Goal: Transaction & Acquisition: Purchase product/service

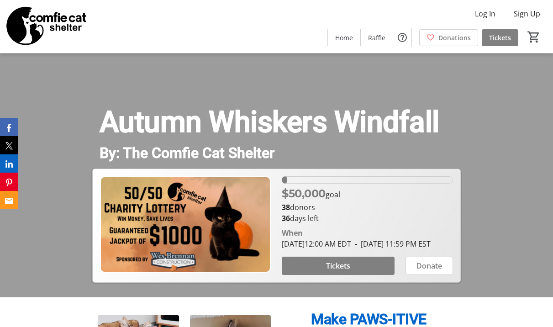
scroll to position [46, 0]
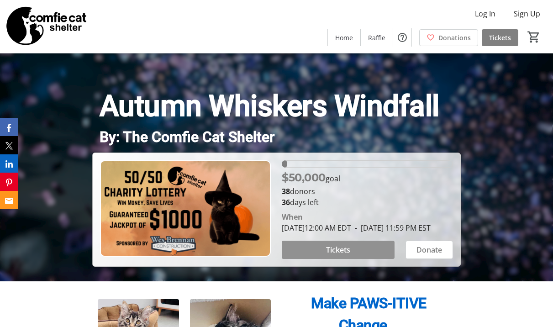
click at [341, 247] on span "Tickets" at bounding box center [338, 249] width 24 height 11
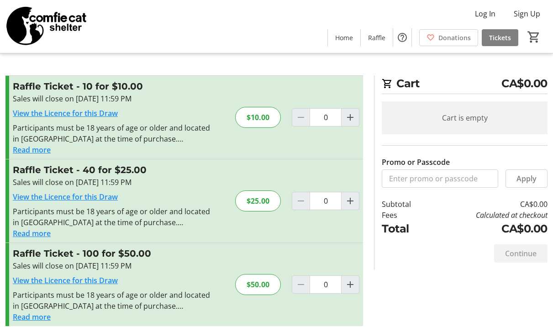
scroll to position [10, 0]
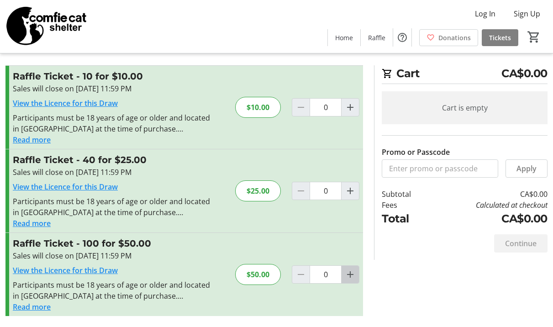
click at [349, 275] on mat-icon "Increment by one" at bounding box center [349, 274] width 11 height 11
type input "1"
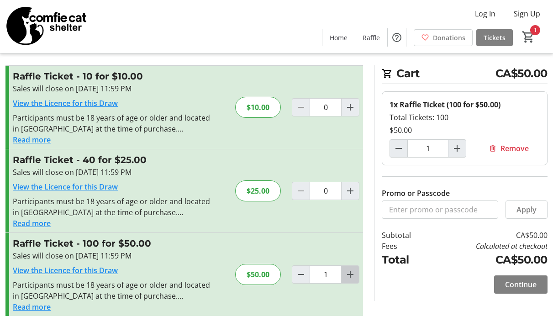
click at [350, 275] on mat-icon "Increment by one" at bounding box center [349, 274] width 11 height 11
type input "2"
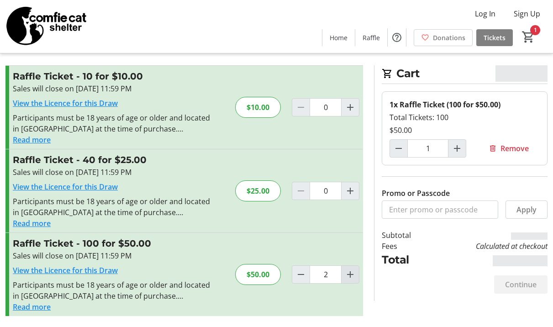
type input "2"
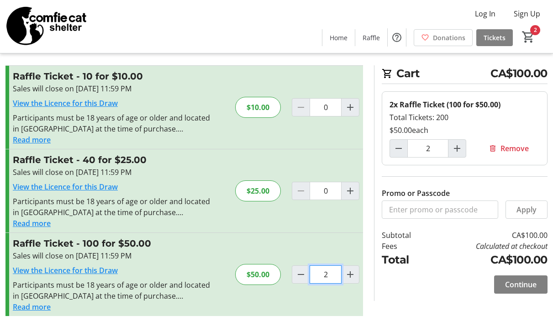
click at [329, 272] on input "2" at bounding box center [325, 274] width 32 height 18
type input "0"
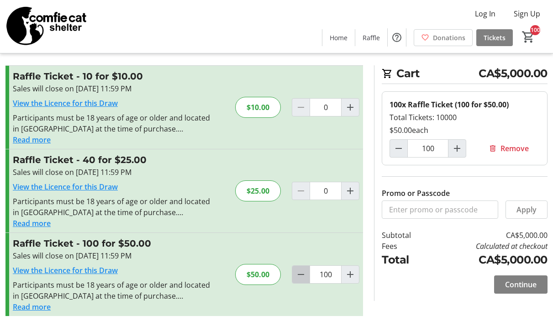
click at [302, 270] on mat-icon "Decrement by one" at bounding box center [300, 274] width 11 height 11
type input "99"
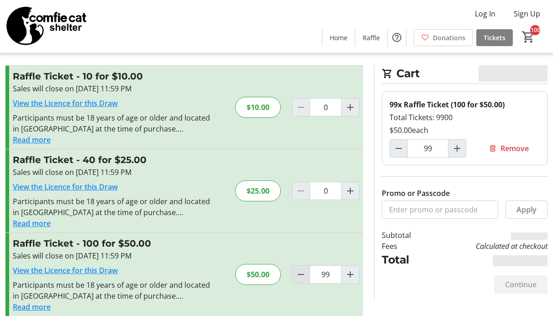
click at [302, 271] on mat-icon "Decrement by one" at bounding box center [300, 274] width 11 height 11
type input "98"
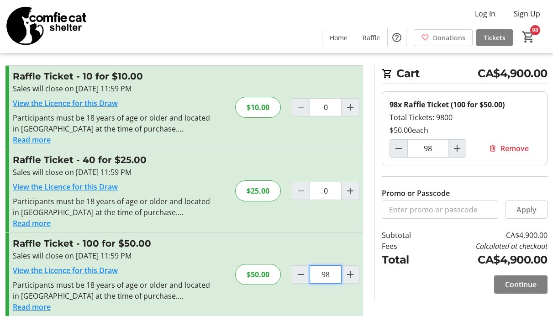
click at [330, 274] on input "98" at bounding box center [325, 274] width 32 height 18
type input "9"
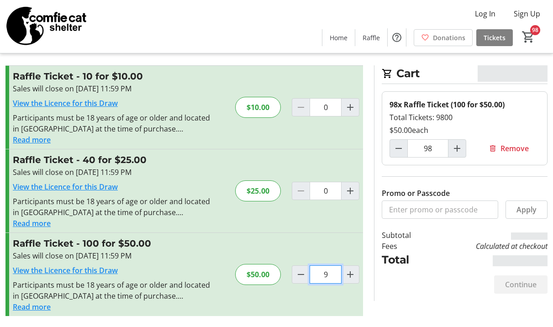
type input "9"
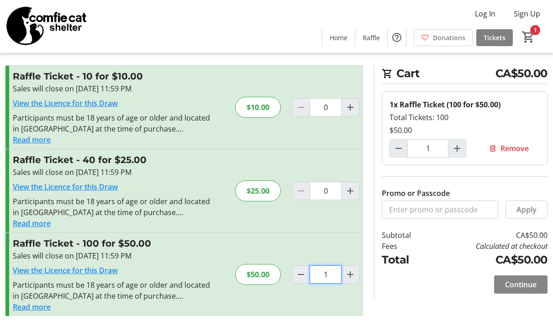
type input "1"
click at [512, 279] on span "Continue" at bounding box center [520, 284] width 31 height 11
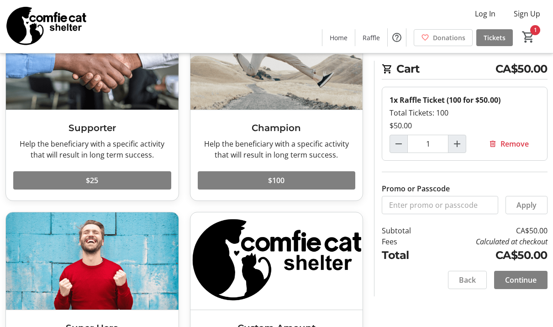
scroll to position [91, 0]
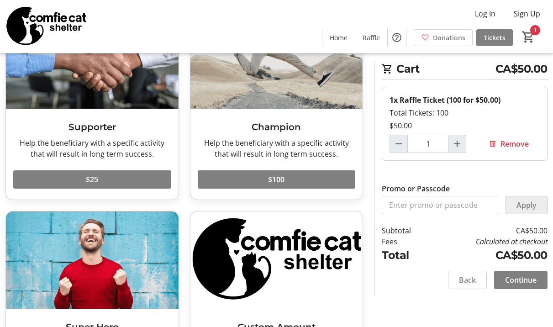
click at [531, 203] on span "Apply" at bounding box center [526, 204] width 20 height 11
click at [527, 278] on span "Continue" at bounding box center [520, 279] width 31 height 11
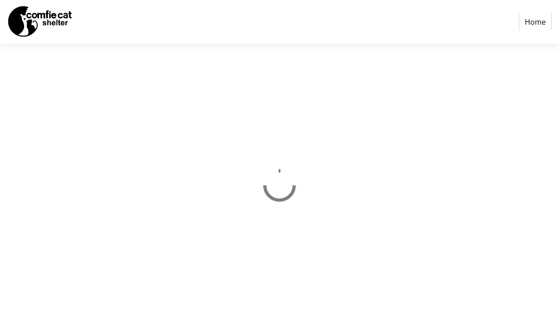
select select "CA"
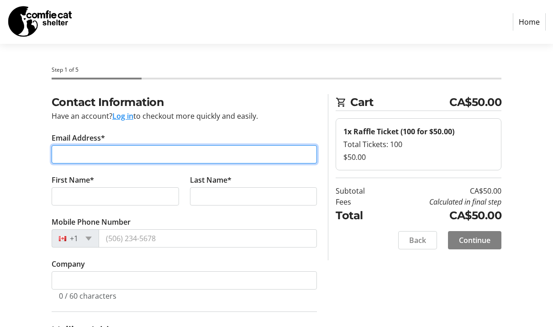
click at [71, 156] on input "Email Address*" at bounding box center [185, 154] width 266 height 18
type input "[EMAIL_ADDRESS][DOMAIN_NAME]"
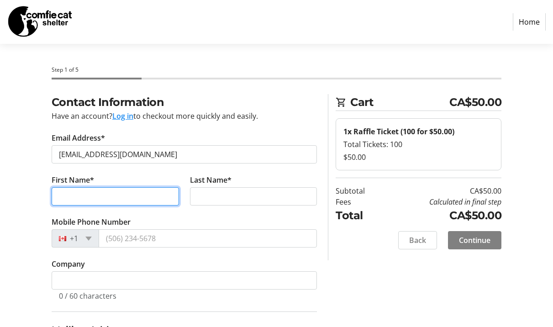
click at [63, 198] on input "First Name*" at bounding box center [115, 196] width 127 height 18
type input "[PERSON_NAME]"
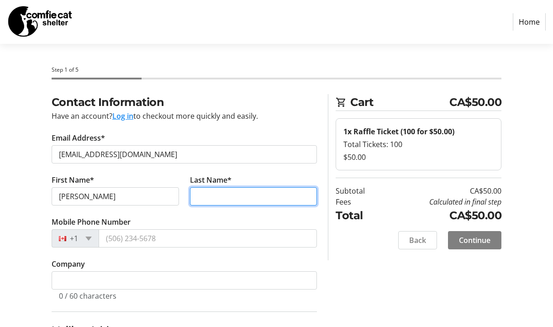
click at [198, 192] on input "Last Name*" at bounding box center [253, 196] width 127 height 18
type input "[PERSON_NAME]"
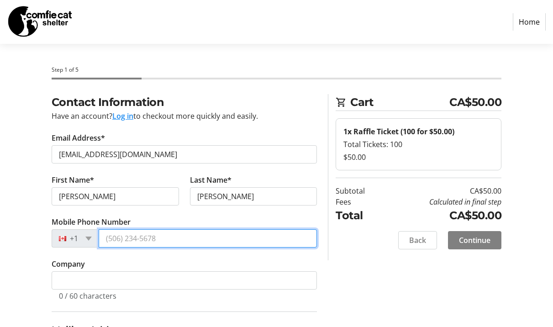
drag, startPoint x: 157, startPoint y: 239, endPoint x: 109, endPoint y: 242, distance: 48.5
click at [112, 241] on input "Mobile Phone Number" at bounding box center [208, 238] width 219 height 18
type input "[PHONE_NUMBER]"
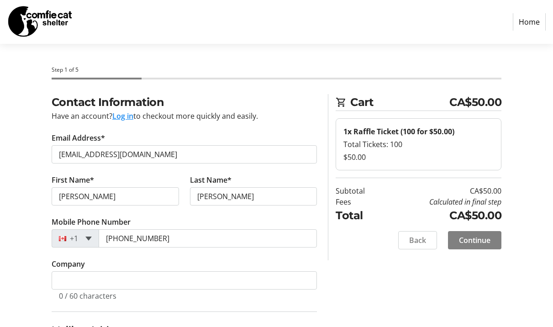
click at [90, 239] on span at bounding box center [88, 238] width 6 height 4
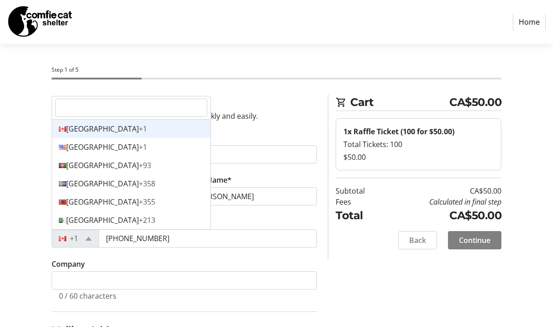
click at [175, 261] on tr-form-field "Company 0 / 60 characters" at bounding box center [185, 284] width 266 height 53
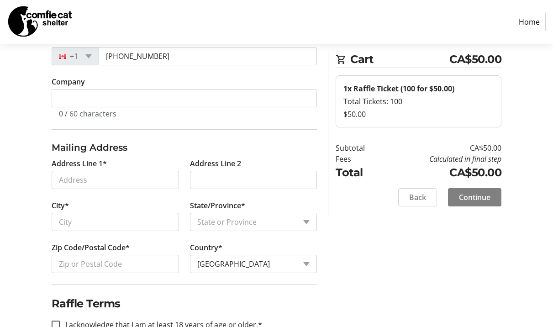
scroll to position [183, 0]
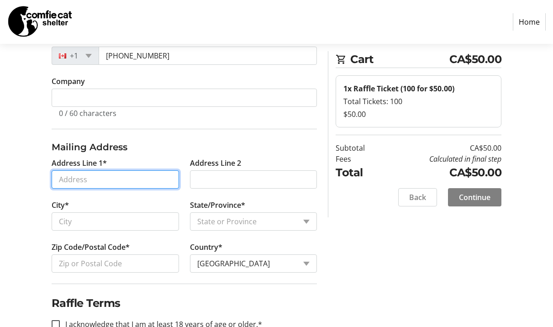
click at [65, 178] on input "Address Line 1*" at bounding box center [115, 179] width 127 height 18
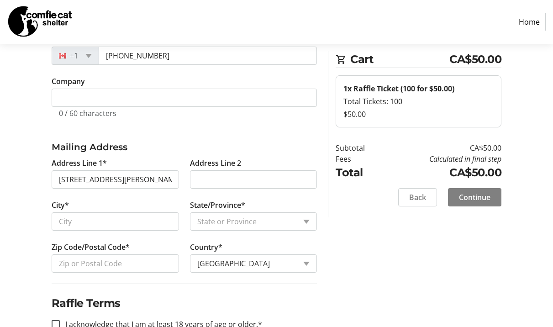
type input "[STREET_ADDRESS][PERSON_NAME]"
type input "Orillia"
select select "ON"
type input "L3V 4H3"
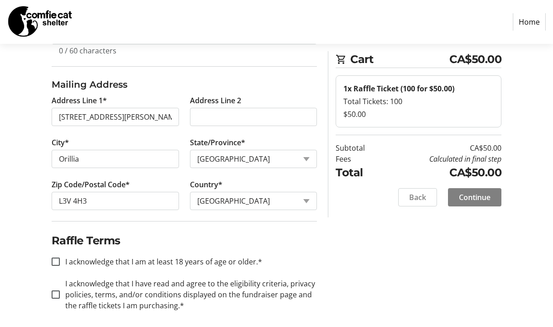
scroll to position [251, 0]
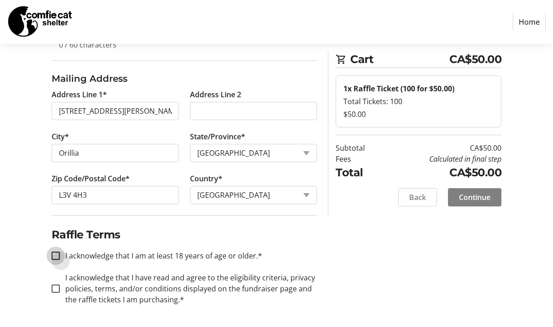
click at [58, 255] on input "I acknowledge that I am at least 18 years of age or older.*" at bounding box center [56, 255] width 8 height 8
checkbox input "true"
click at [58, 286] on input "I acknowledge that I have read and agree to the eligibility criteria, privacy p…" at bounding box center [56, 288] width 8 height 8
checkbox input "true"
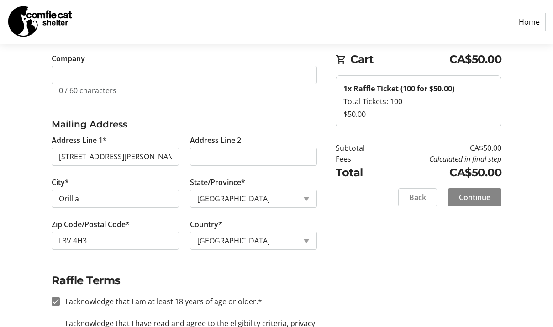
click at [477, 198] on span "Continue" at bounding box center [474, 197] width 31 height 11
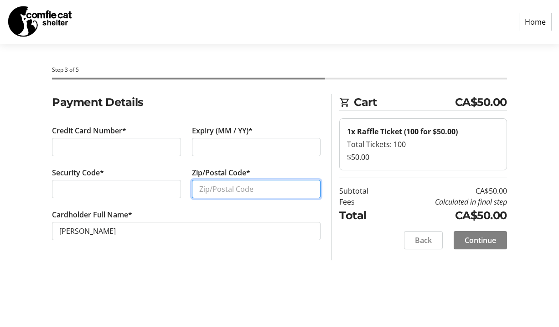
click at [197, 189] on input "Zip/Postal Code*" at bounding box center [256, 189] width 129 height 18
type input "L3V 4H3"
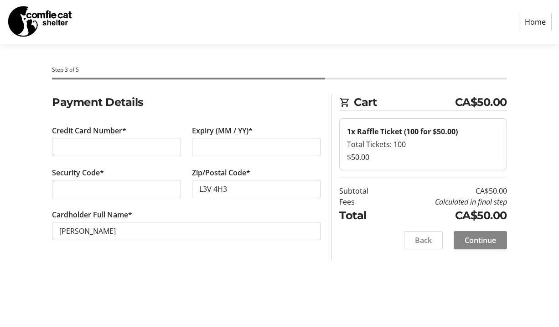
click at [496, 240] on span "Continue" at bounding box center [480, 240] width 31 height 11
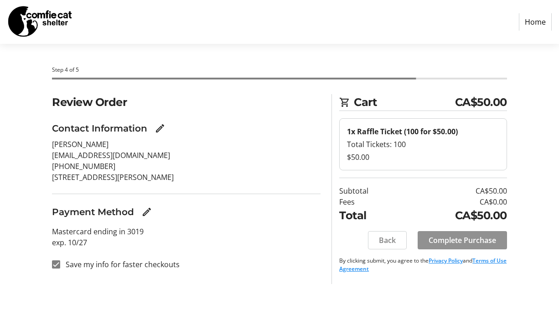
click at [464, 237] on span "Complete Purchase" at bounding box center [463, 240] width 68 height 11
